Goal: Book appointment/travel/reservation

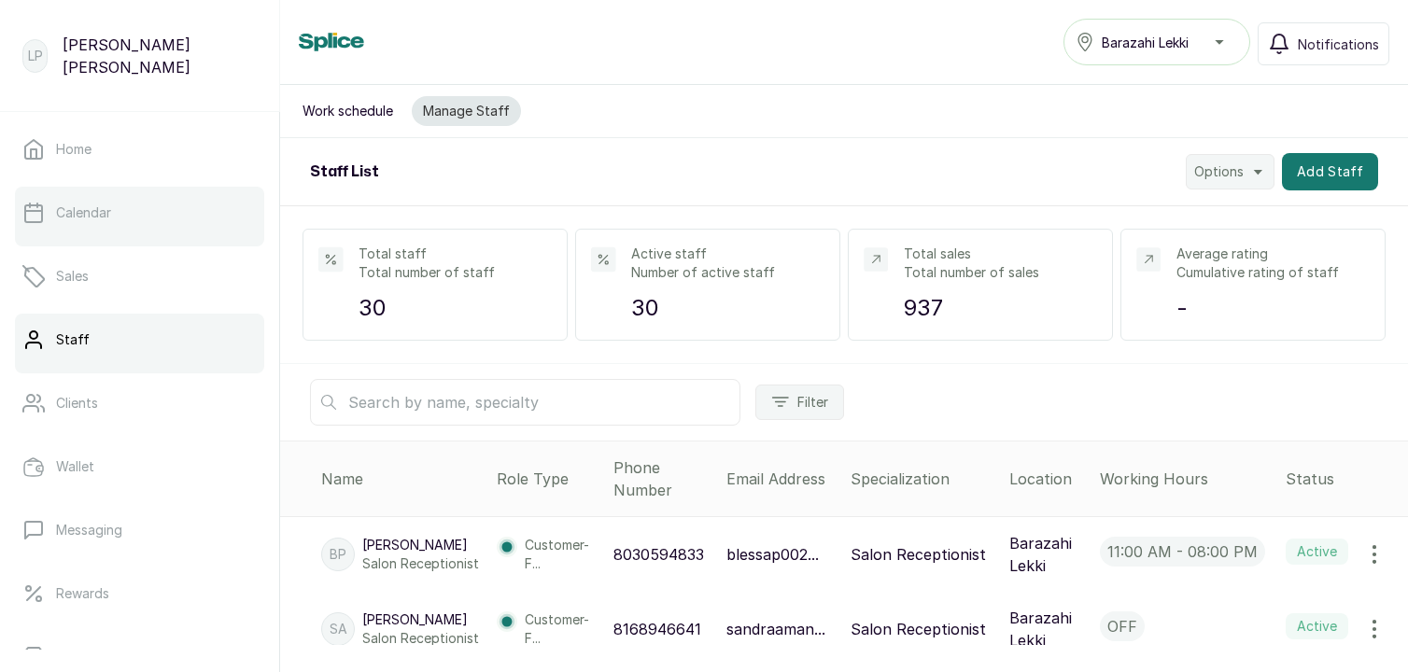
click at [105, 201] on link "Calendar" at bounding box center [139, 213] width 249 height 52
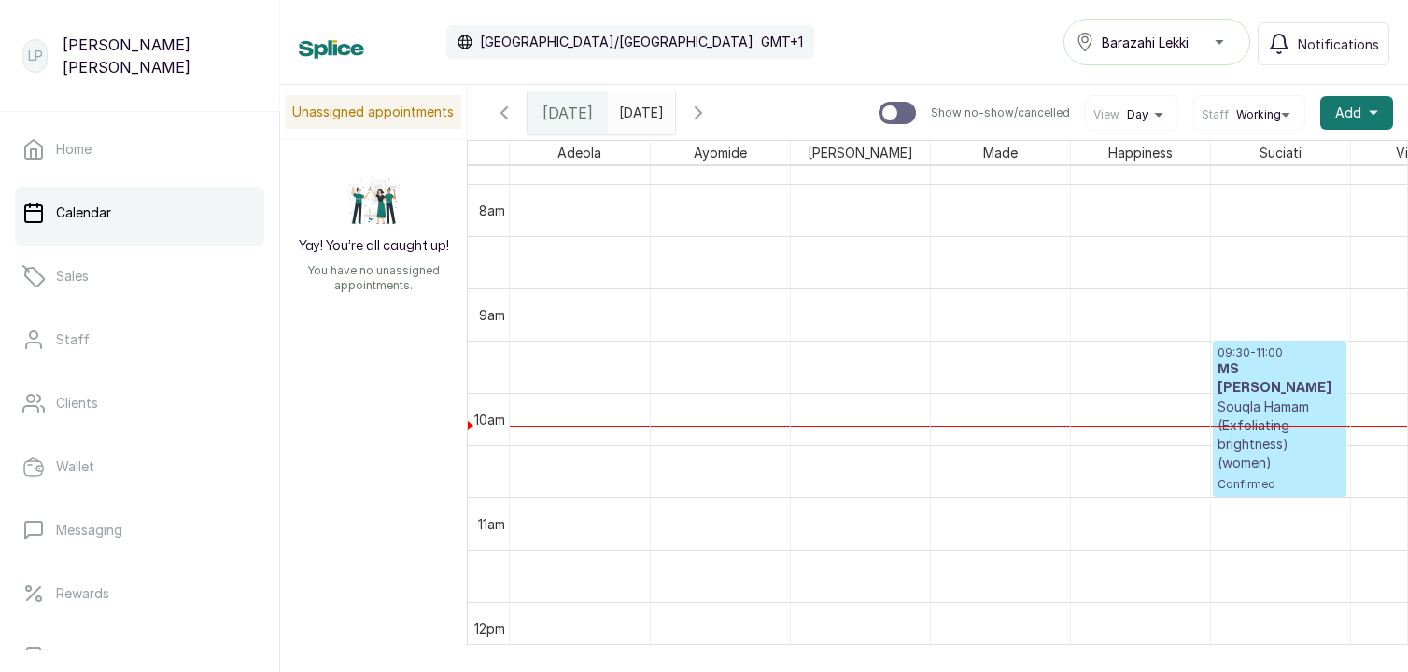
click at [502, 114] on icon "button" at bounding box center [504, 112] width 6 height 11
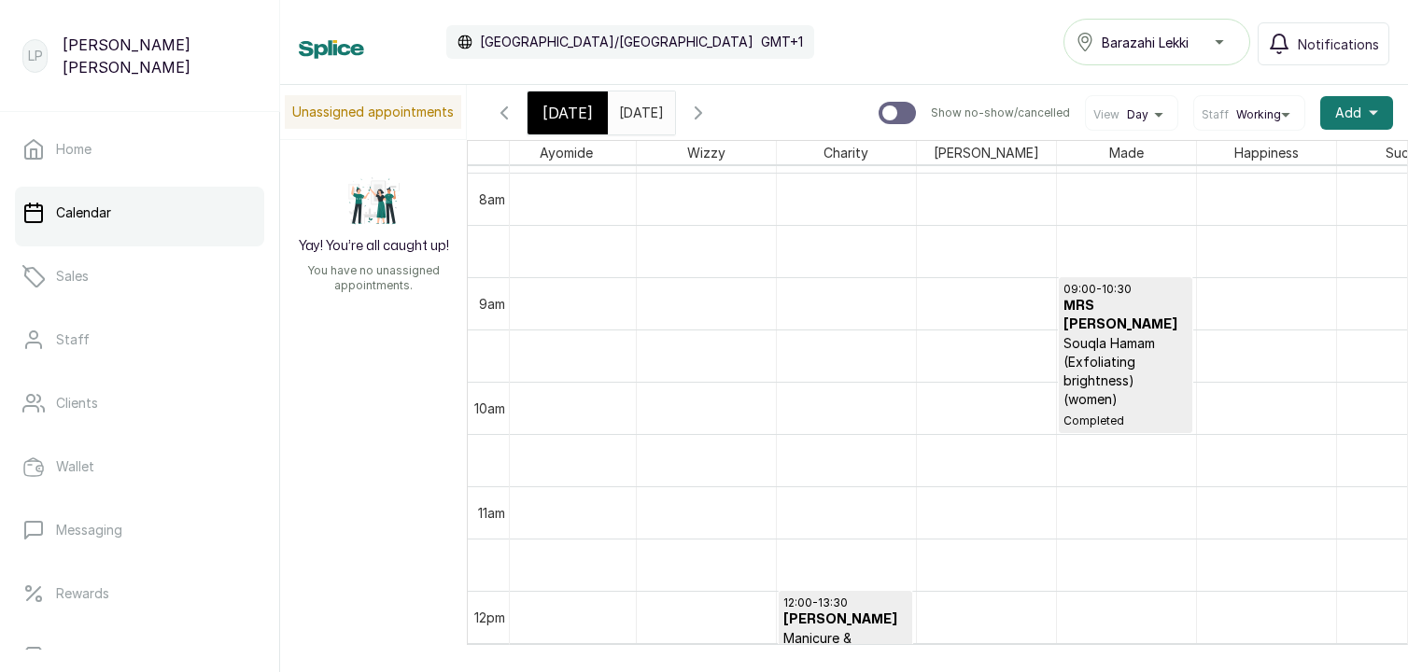
click at [1103, 355] on p "Souqla Hamam (Exfoliating brightness) (women)" at bounding box center [1126, 371] width 124 height 75
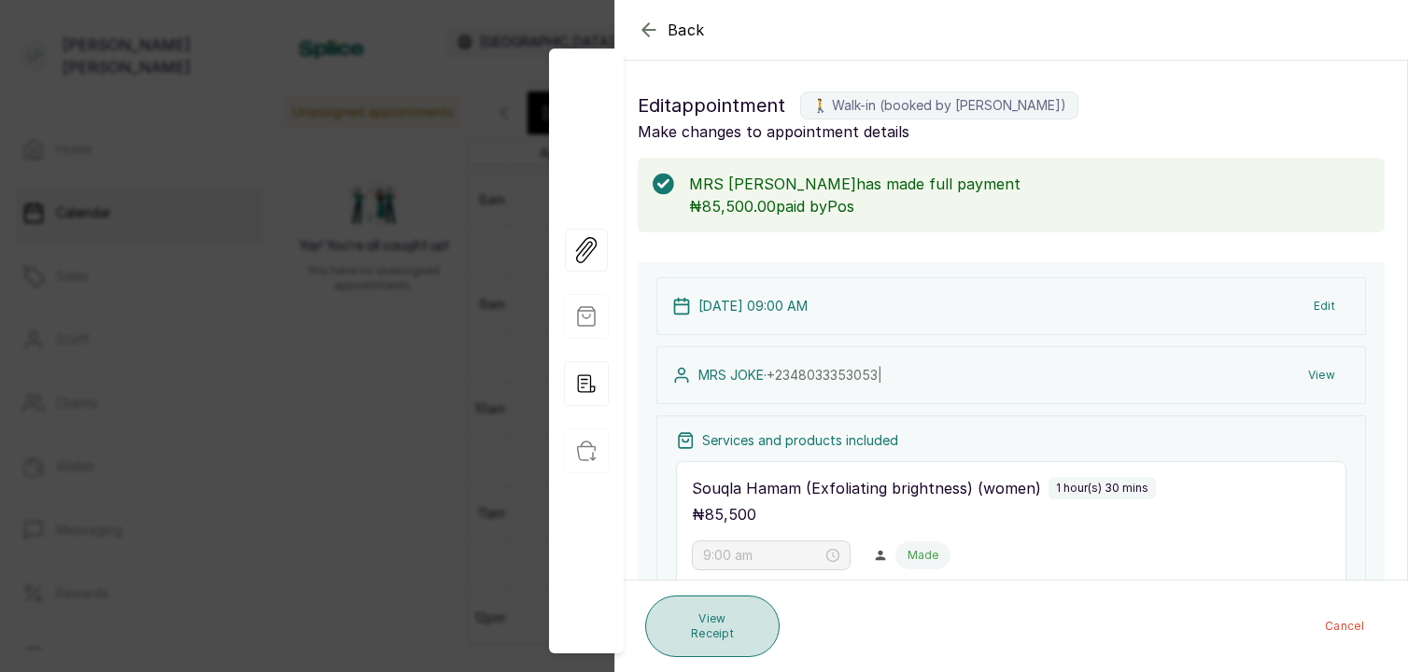
click at [725, 613] on button "View Receipt" at bounding box center [712, 627] width 134 height 62
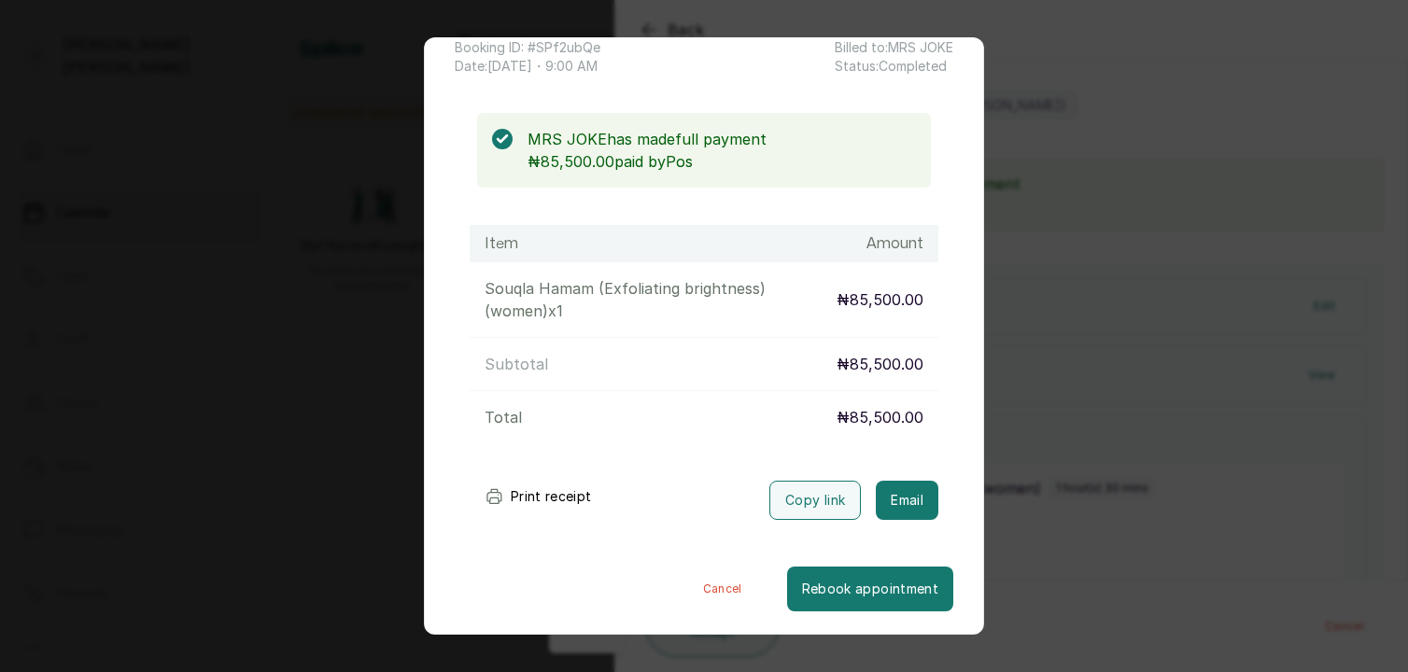
click at [1203, 90] on div "Transaction Details Booking ID: # SPf2ubQe Date: [DATE] ・ 9:00 AM Billed to: MR…" at bounding box center [704, 336] width 1408 height 672
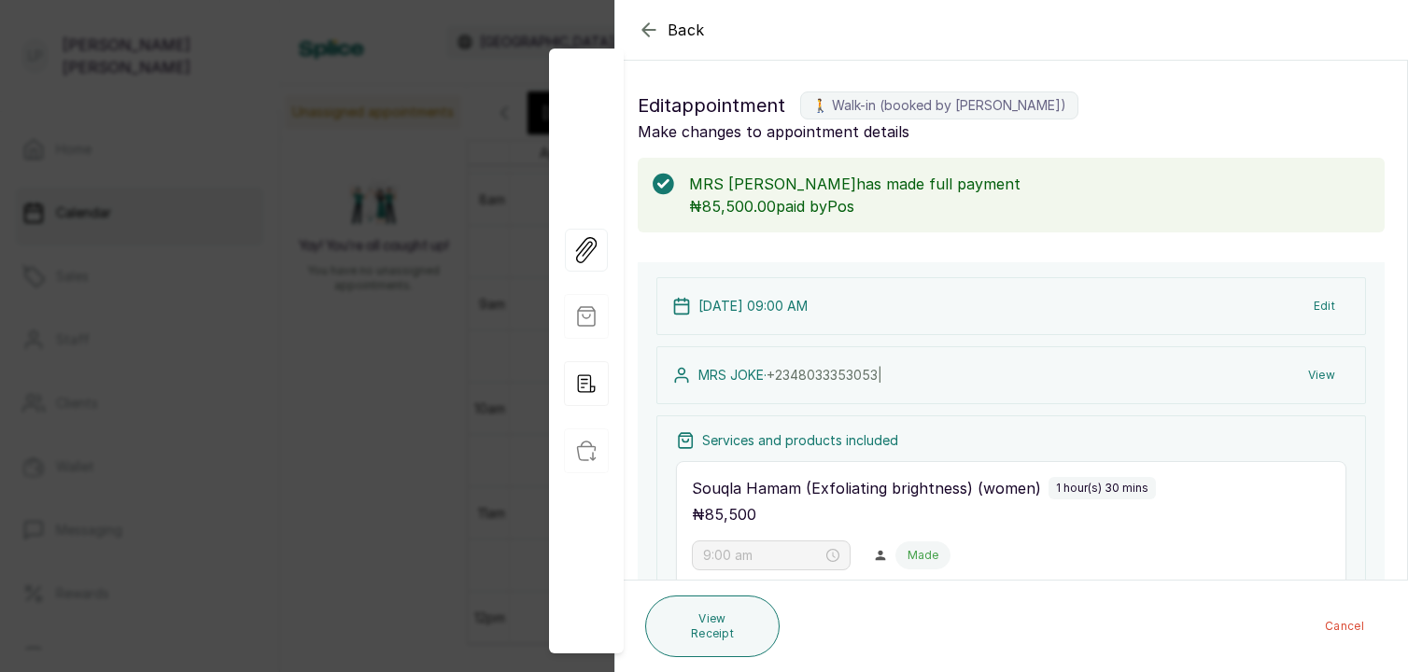
click at [646, 30] on icon "button" at bounding box center [648, 29] width 12 height 12
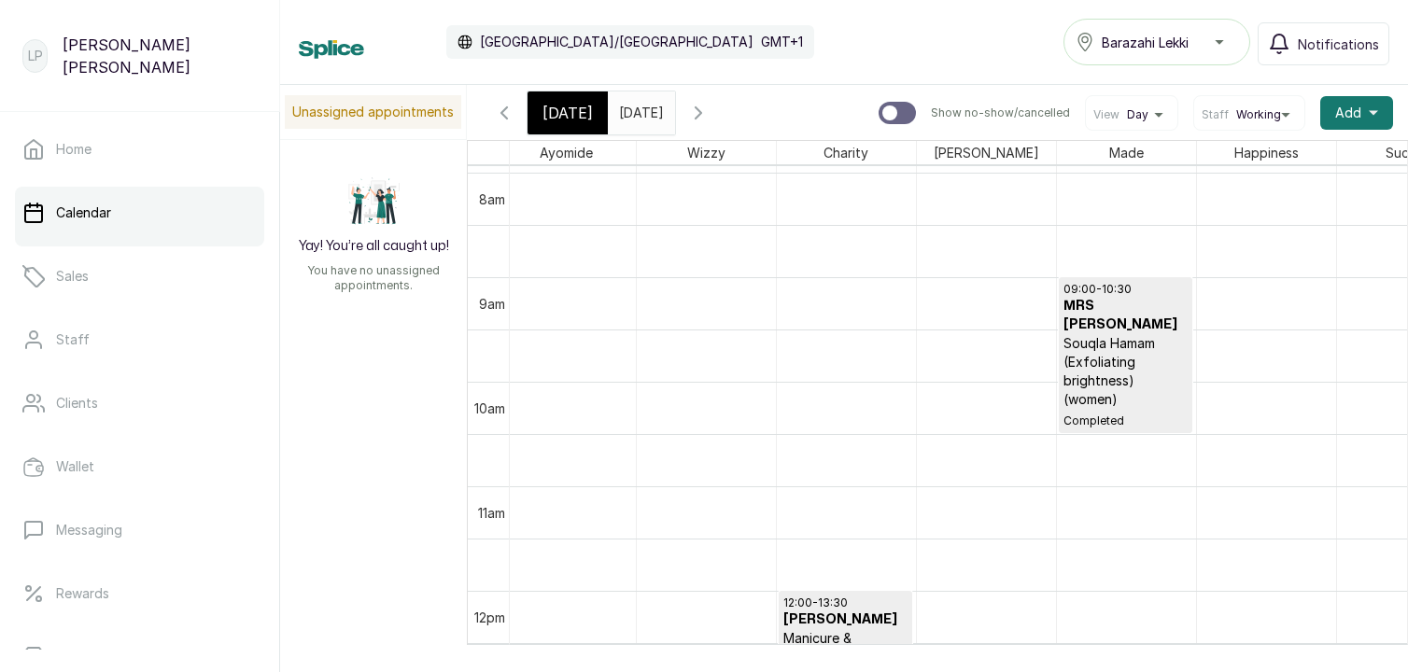
click at [578, 105] on span "[DATE]" at bounding box center [568, 113] width 50 height 22
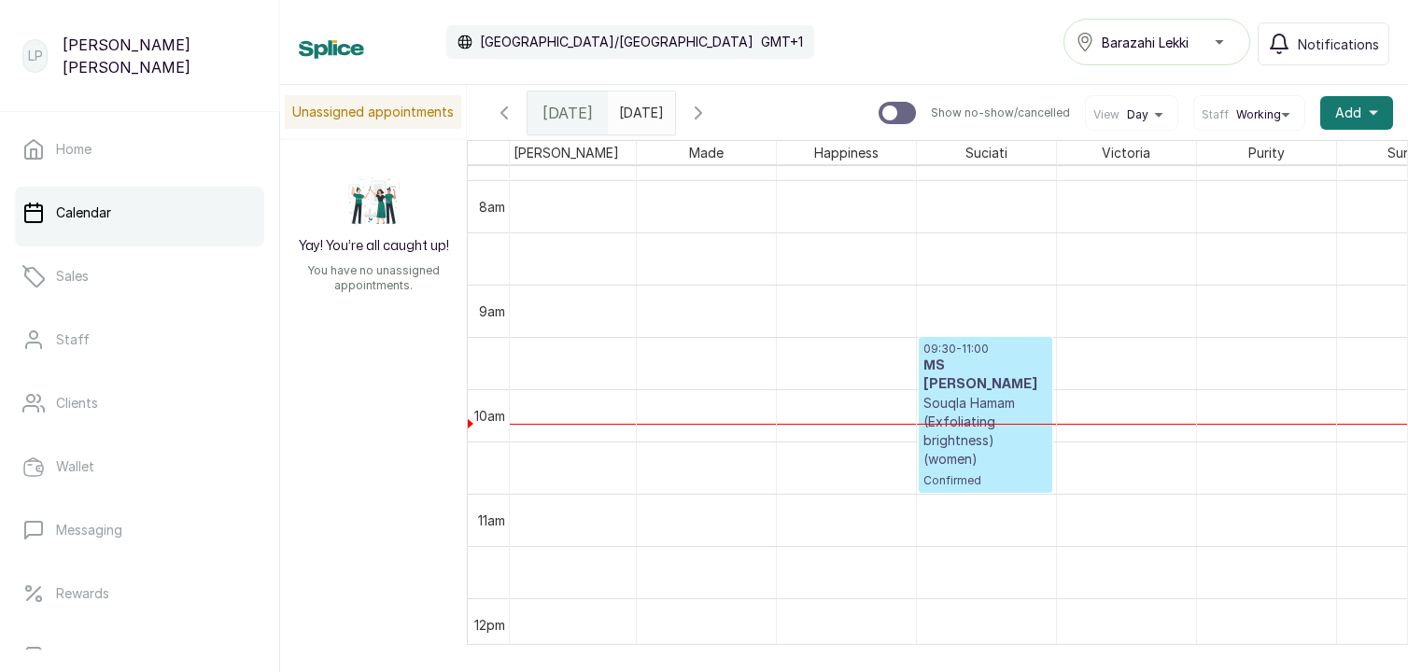
click at [981, 416] on p "Souqla Hamam (Exfoliating brightness) (women)" at bounding box center [986, 431] width 124 height 75
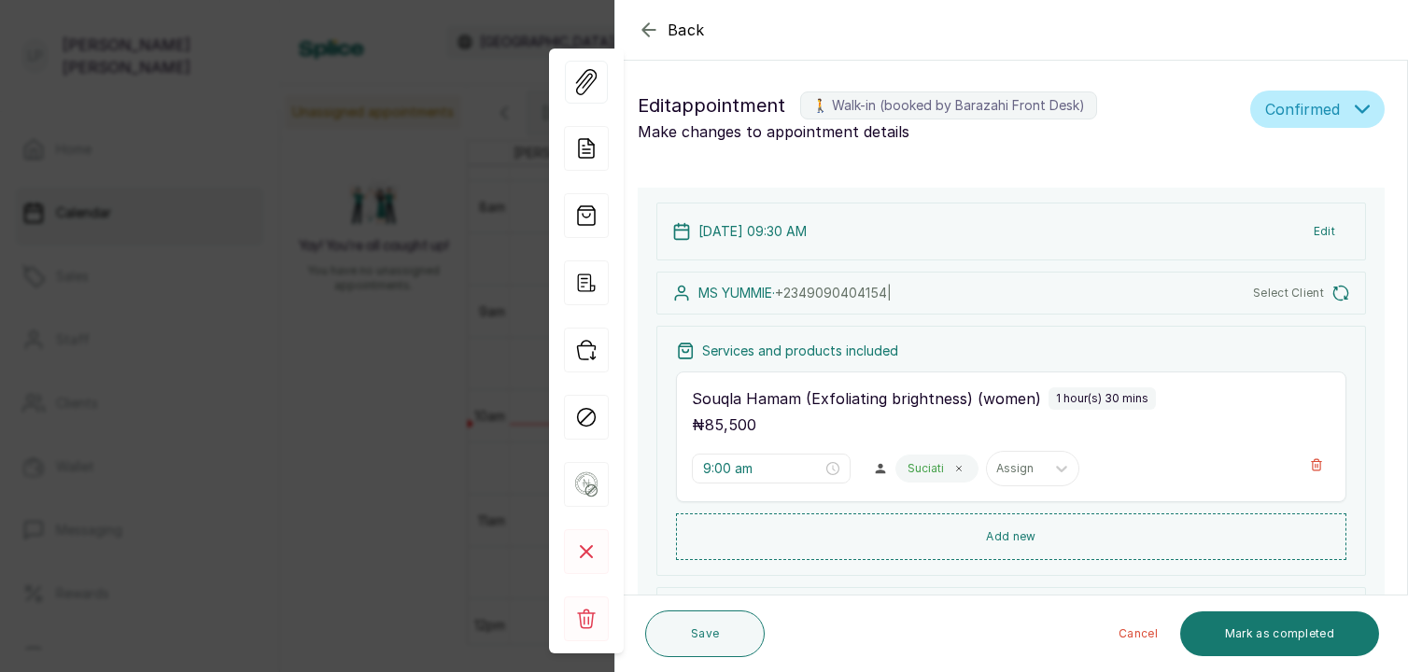
type input "9:30 am"
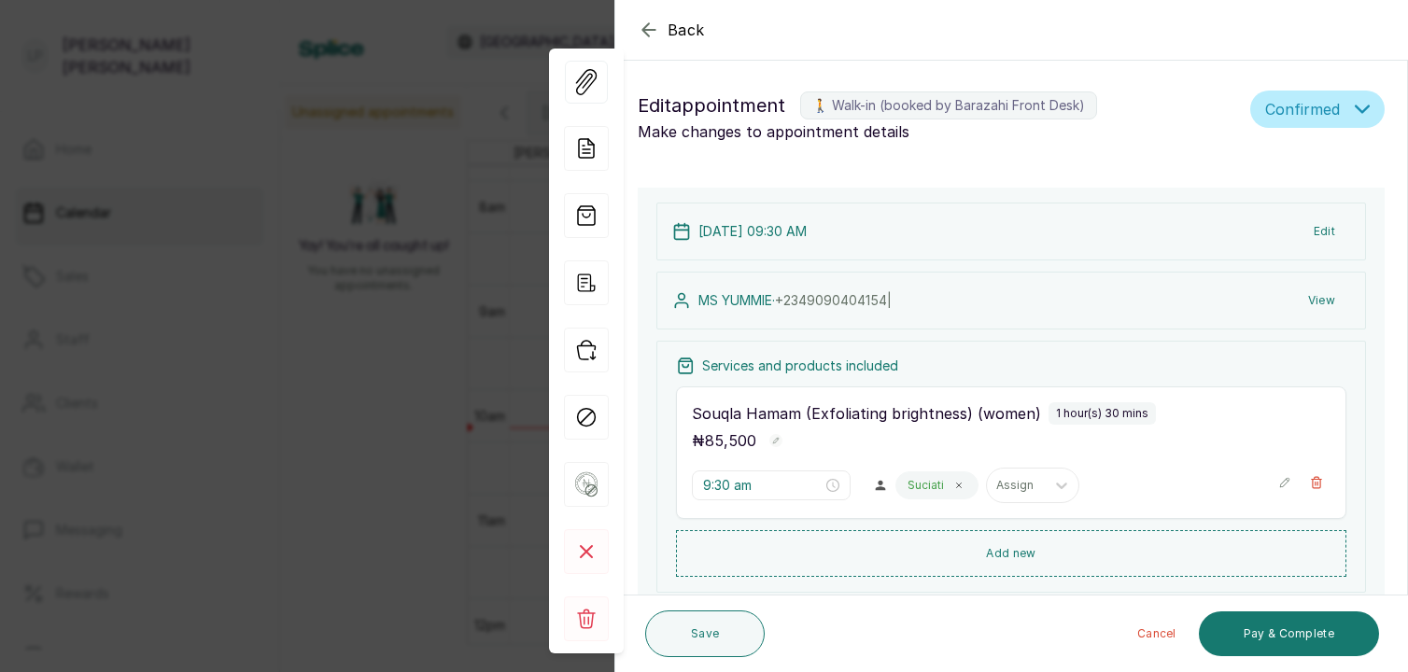
click at [651, 26] on icon "button" at bounding box center [649, 30] width 22 height 22
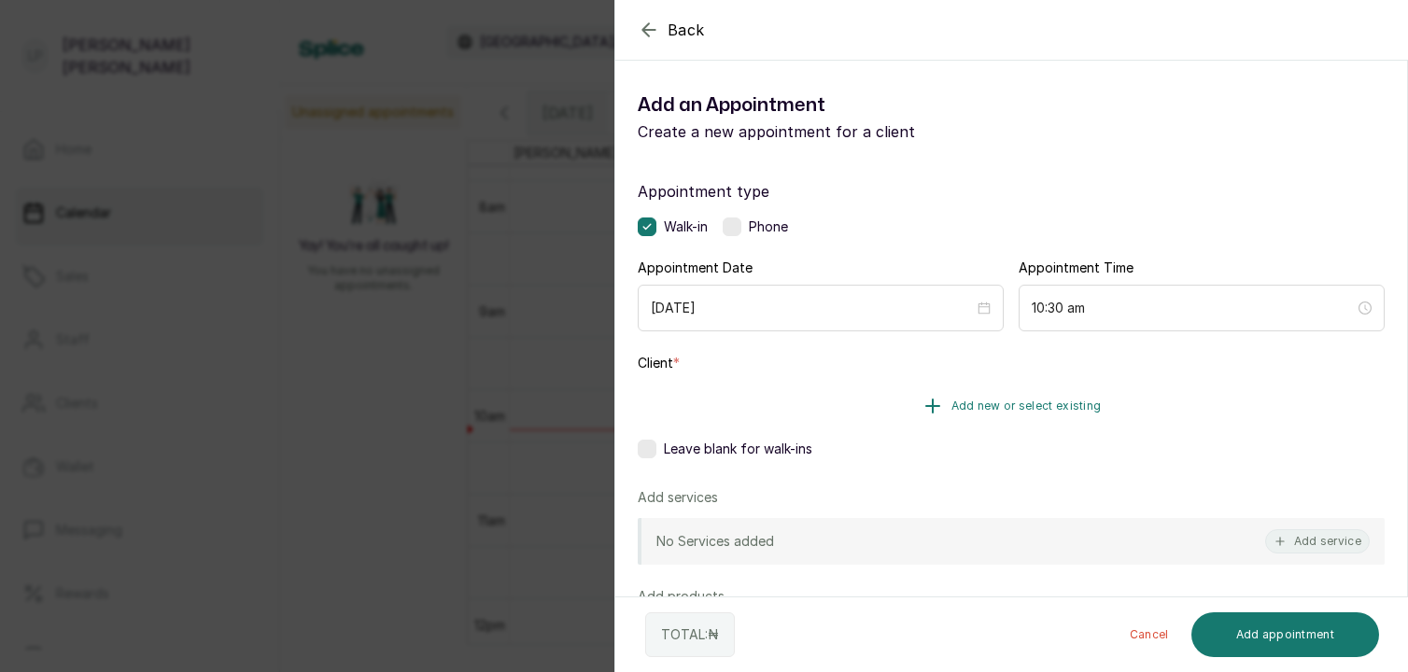
click at [996, 408] on span "Add new or select existing" at bounding box center [1027, 406] width 150 height 15
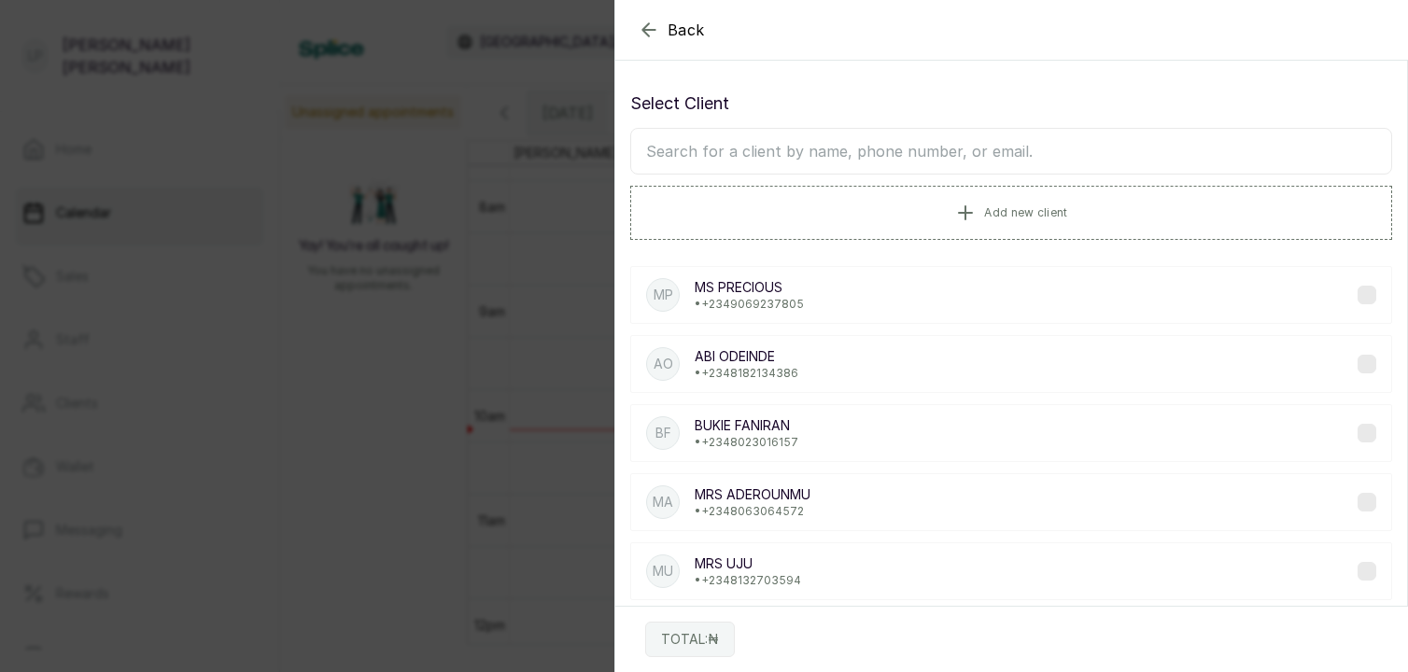
click at [867, 296] on div "MP MS [PERSON_NAME] • [PHONE_NUMBER]" at bounding box center [1011, 295] width 762 height 58
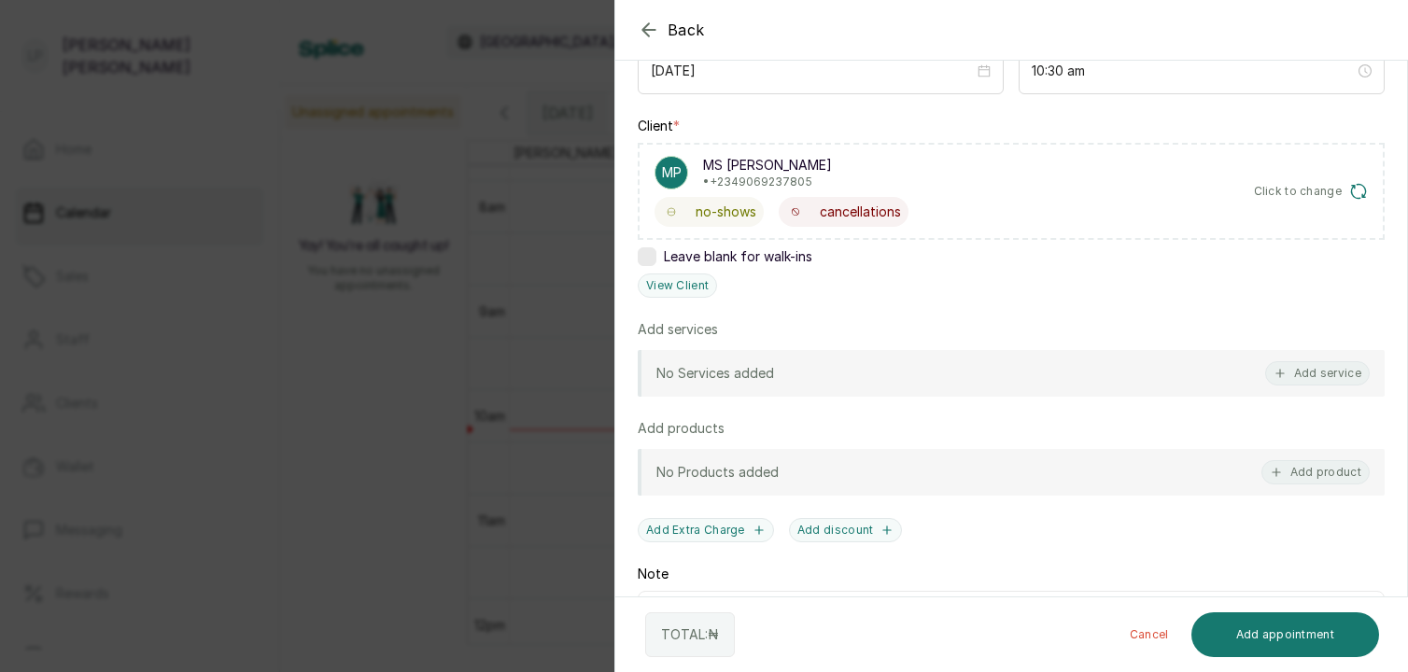
scroll to position [238, 0]
click at [1360, 368] on button "Add service" at bounding box center [1317, 372] width 105 height 24
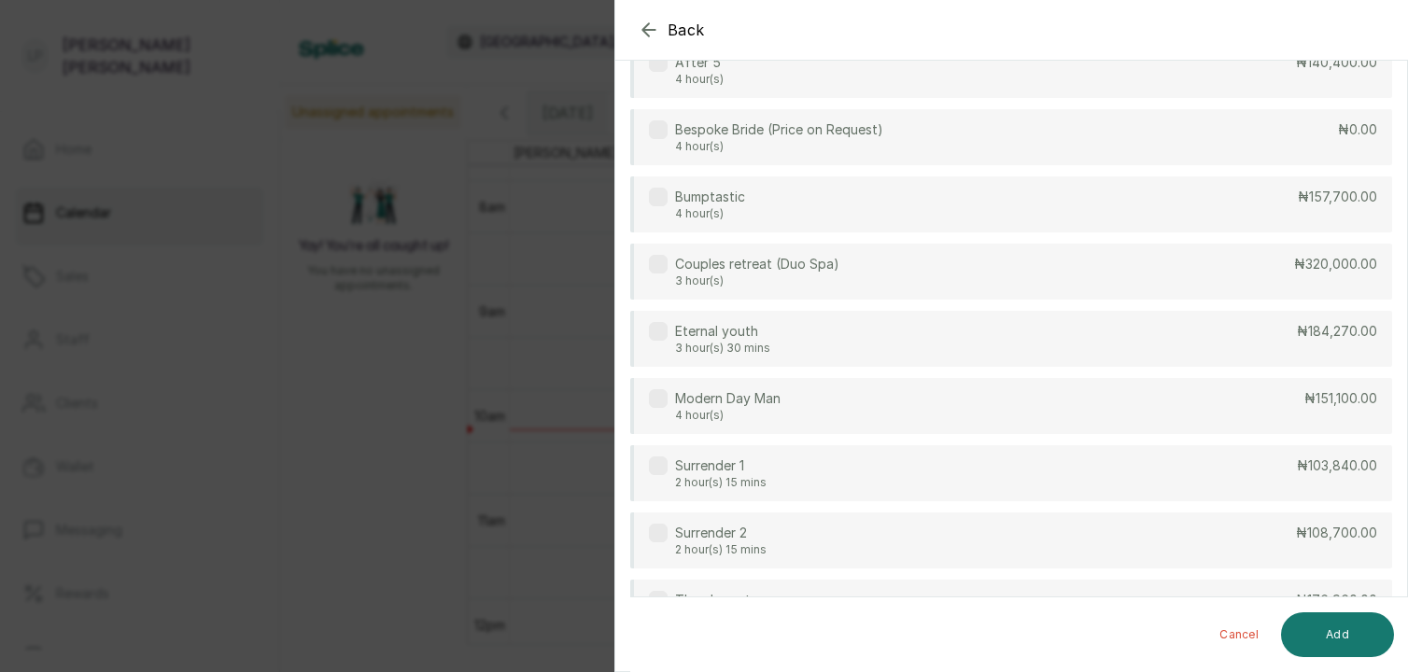
scroll to position [75, 0]
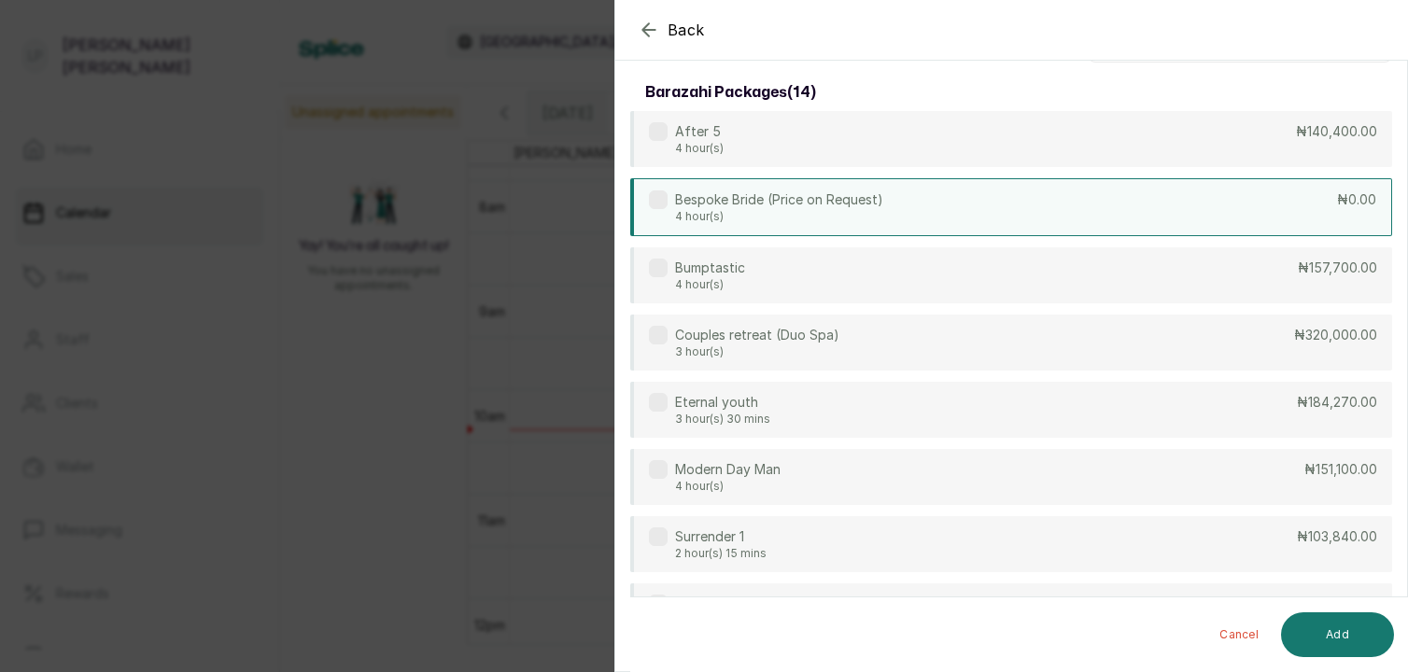
click at [990, 206] on div "Bespoke Bride (Price on Request) 4 hour(s) ₦0.00" at bounding box center [1011, 207] width 762 height 58
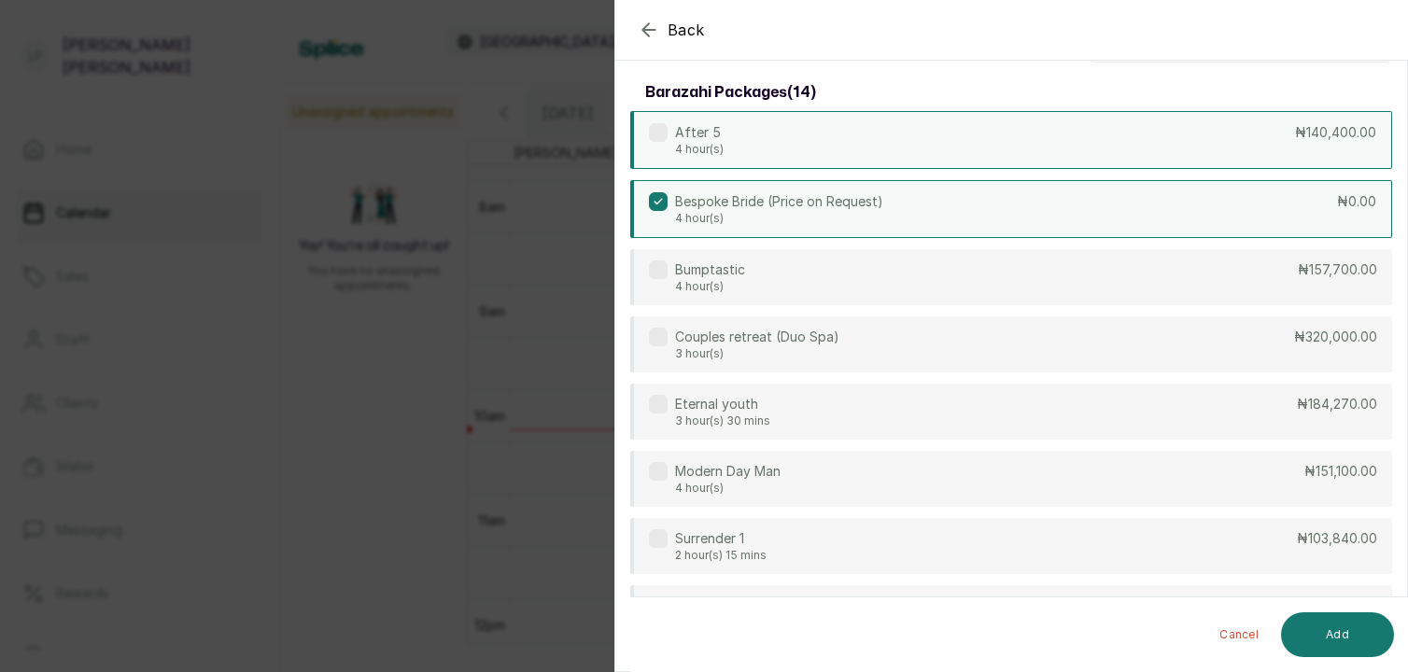
click at [1021, 135] on div "After 5 4 hour(s) ₦140,400.00" at bounding box center [1011, 140] width 762 height 58
click at [1014, 199] on div "Bespoke Bride (Price on Request) 4 hour(s) ₦0.00" at bounding box center [1011, 209] width 762 height 58
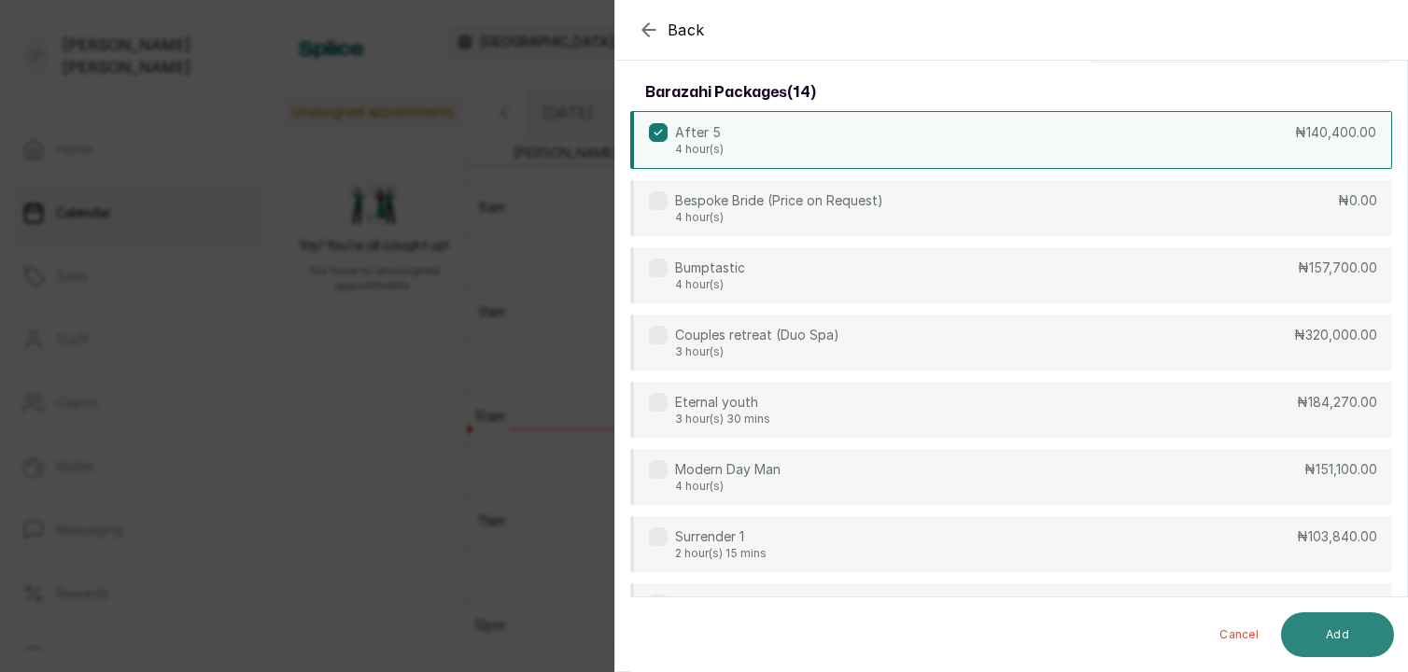
click at [1333, 638] on button "Add" at bounding box center [1337, 635] width 113 height 45
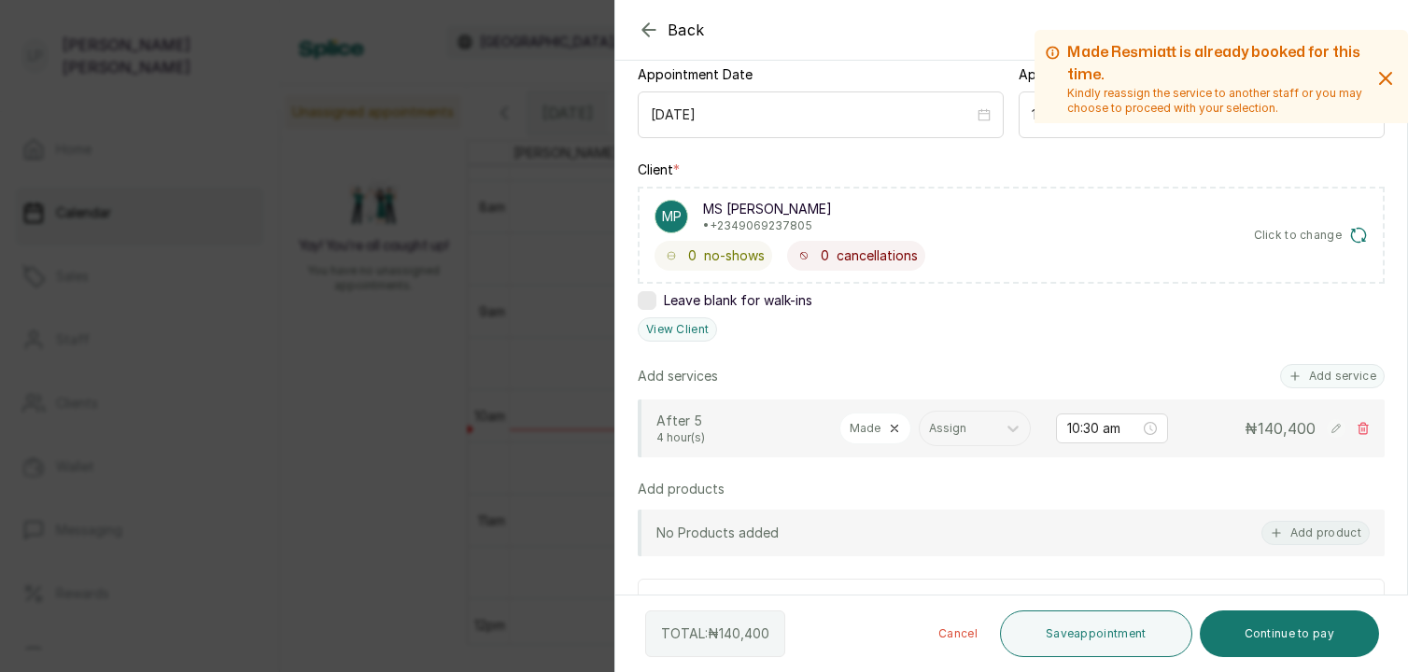
scroll to position [0, 0]
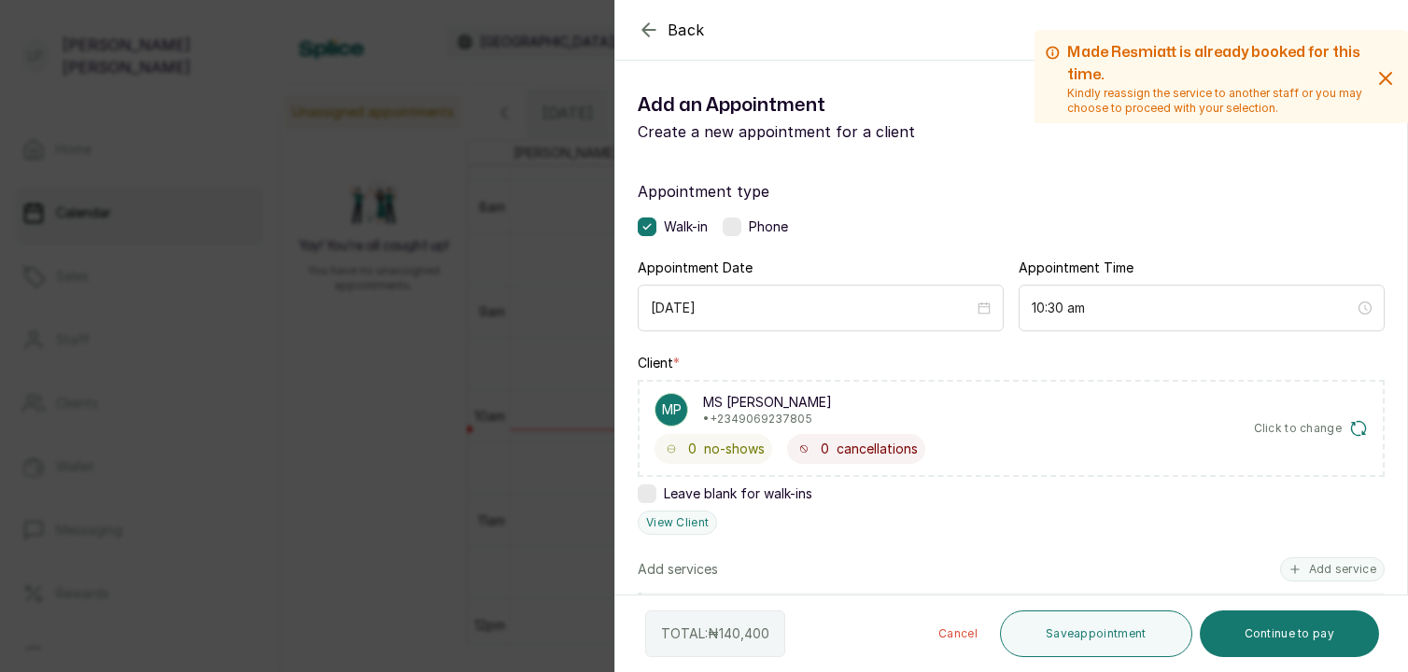
click at [1385, 77] on icon "button" at bounding box center [1385, 78] width 11 height 11
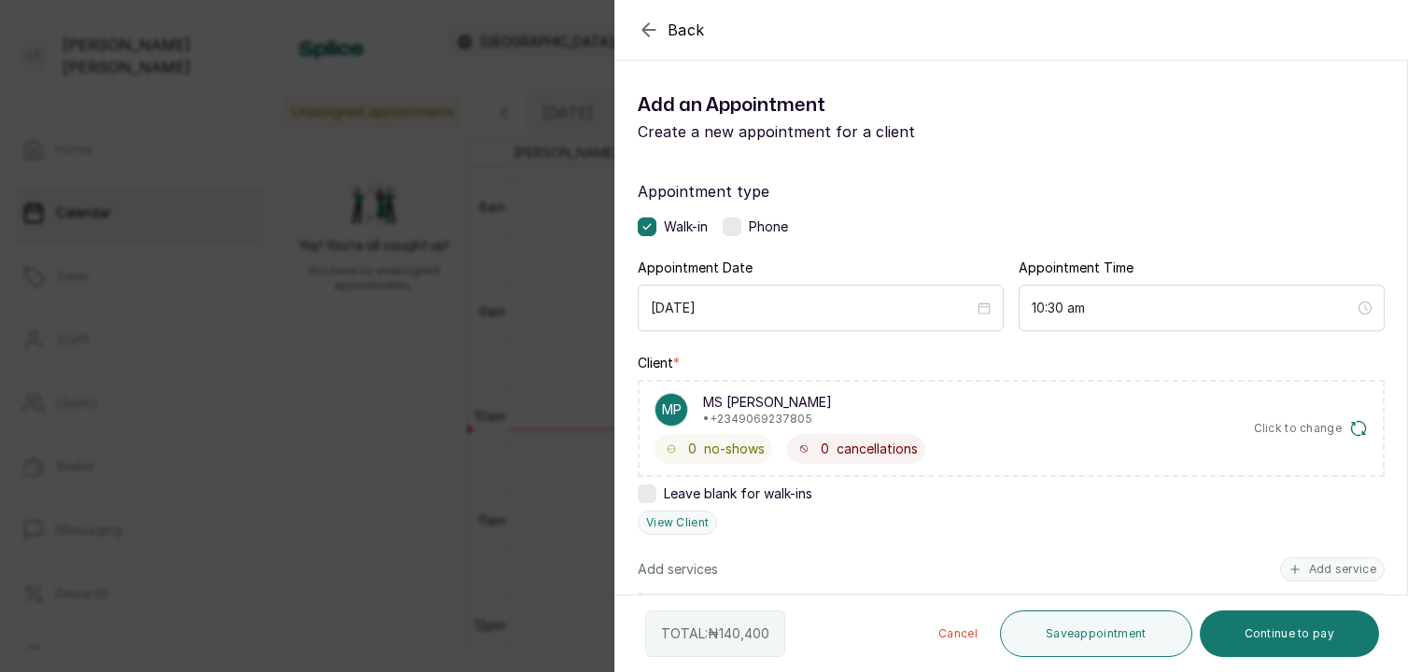
click at [644, 25] on icon "button" at bounding box center [649, 30] width 22 height 22
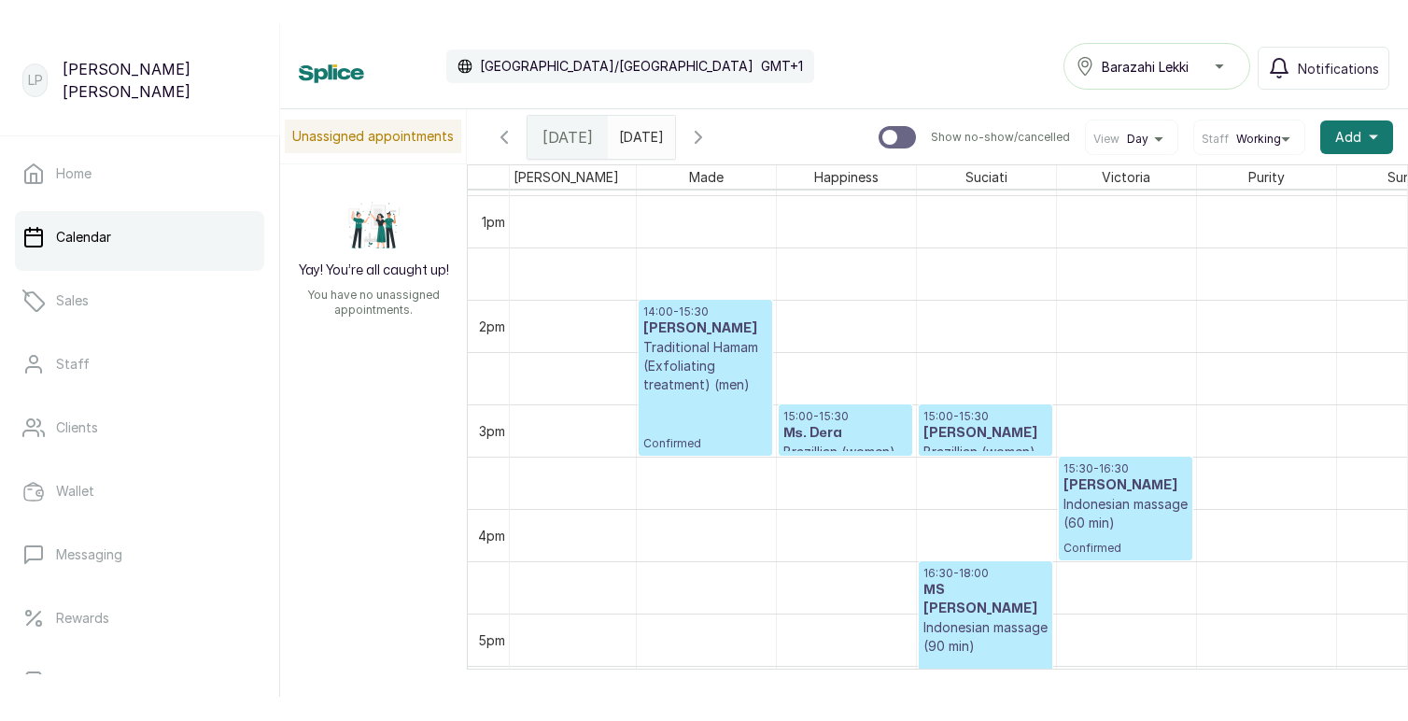
scroll to position [1360, 0]
